Goal: Find specific page/section

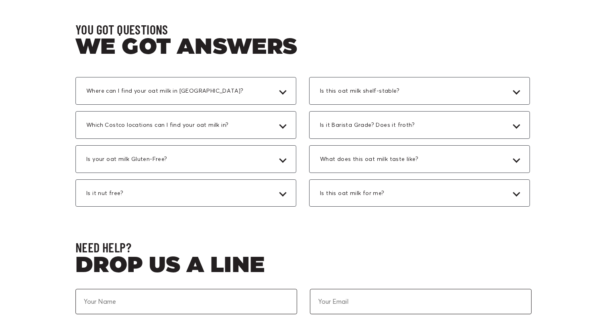
scroll to position [2293, 0]
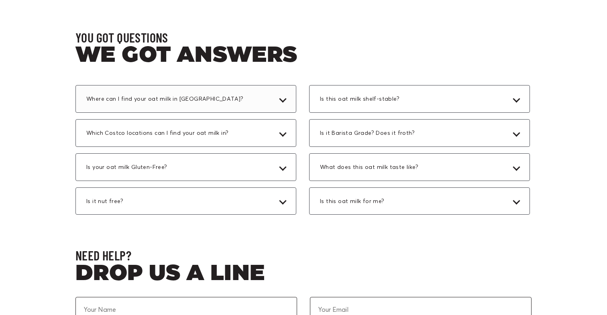
click at [234, 94] on div "Where can I find your oat milk in [GEOGRAPHIC_DATA]?" at bounding box center [186, 99] width 221 height 28
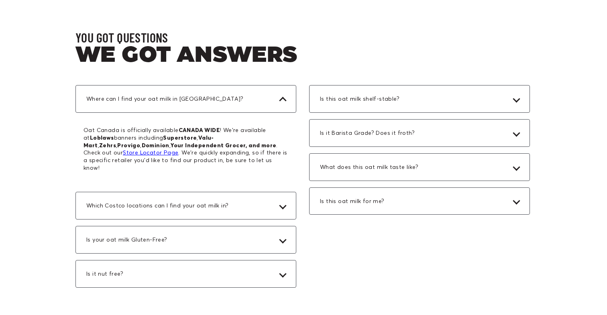
click at [178, 149] on link "Store Locator Page" at bounding box center [150, 152] width 55 height 7
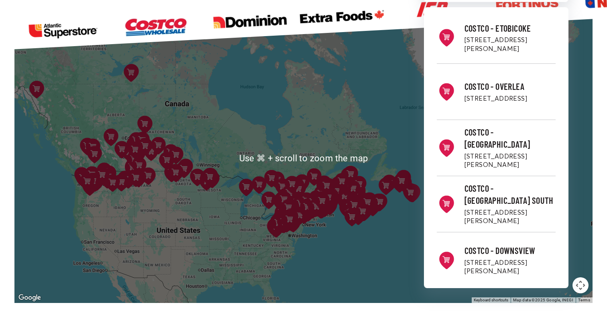
scroll to position [172, 0]
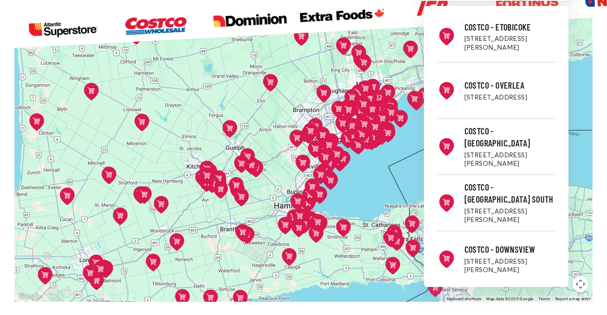
drag, startPoint x: 350, startPoint y: 141, endPoint x: 284, endPoint y: 124, distance: 67.9
click at [284, 124] on div "Costco - Etobicoke 50 Queen Elizabeth Blvd, Etobicoke, ON M8Z 1M1 Directions Co…" at bounding box center [303, 157] width 578 height 290
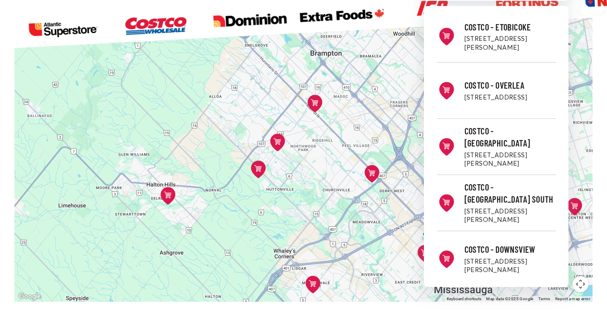
click at [260, 174] on icon at bounding box center [258, 170] width 15 height 18
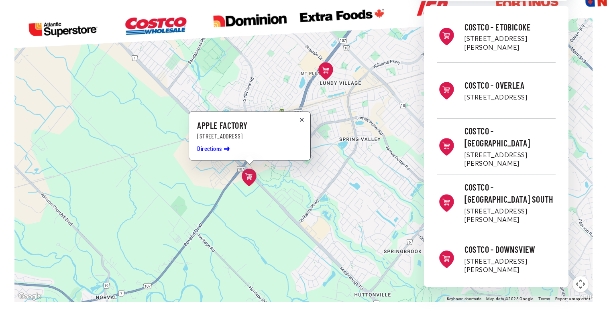
click at [327, 72] on icon at bounding box center [326, 71] width 15 height 18
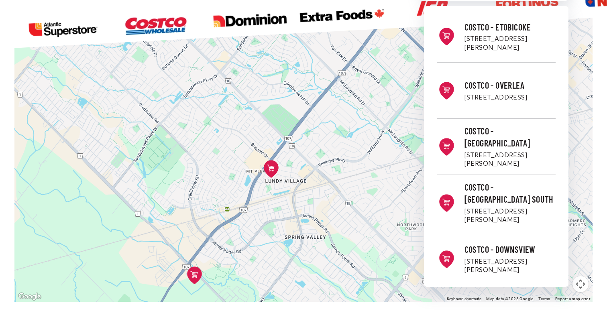
click at [272, 167] on icon at bounding box center [270, 168] width 7 height 7
